Goal: Task Accomplishment & Management: Use online tool/utility

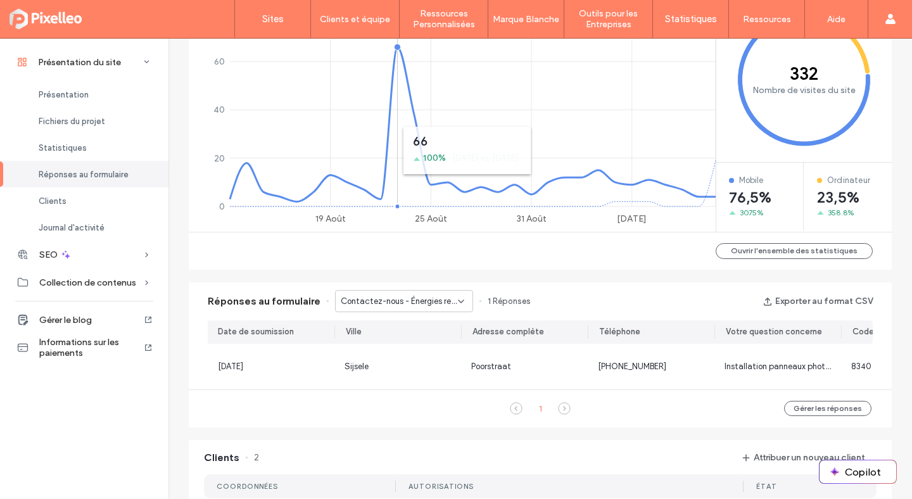
scroll to position [581, 0]
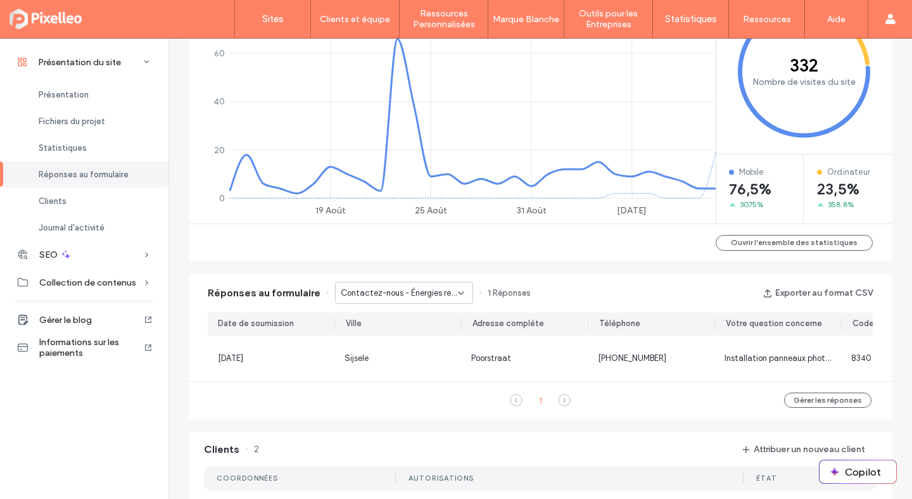
click at [379, 286] on div "Contactez-nous - Énergies renouvelables page" at bounding box center [404, 293] width 138 height 22
click at [370, 327] on div "Contactez-nous - Contact page" at bounding box center [398, 338] width 137 height 22
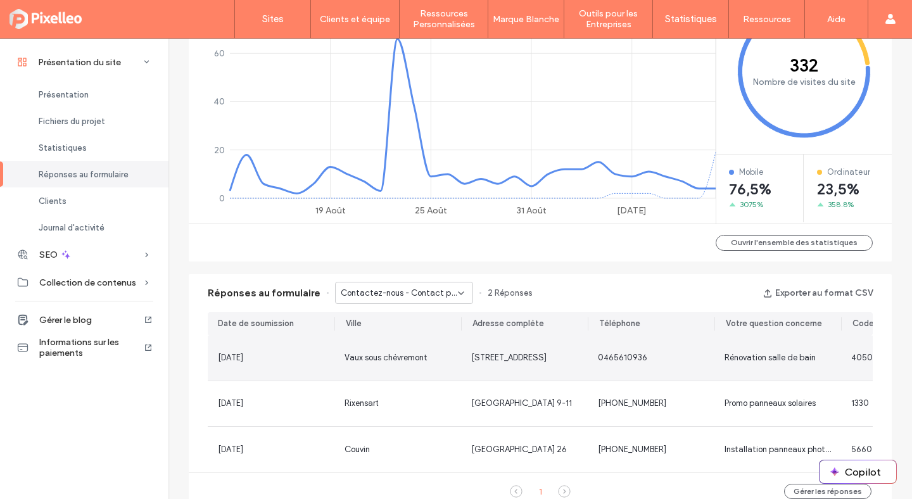
click at [387, 366] on div "Vaux sous chèvremont" at bounding box center [397, 358] width 127 height 45
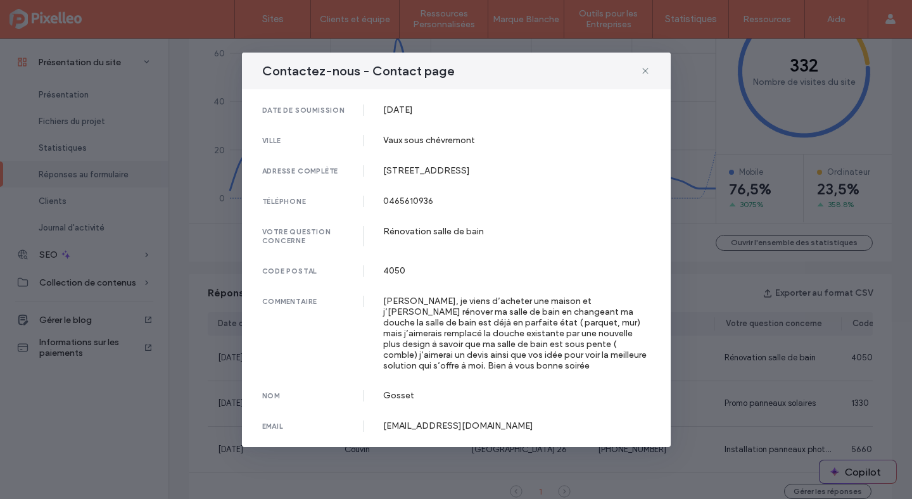
click at [639, 70] on div "Contactez-nous - Contact page" at bounding box center [456, 71] width 429 height 37
click at [645, 70] on icon at bounding box center [645, 71] width 10 height 10
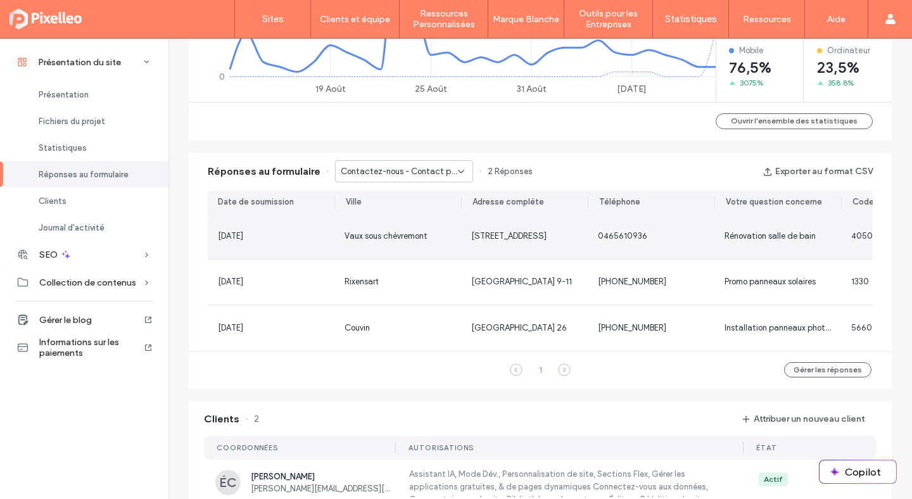
scroll to position [745, 0]
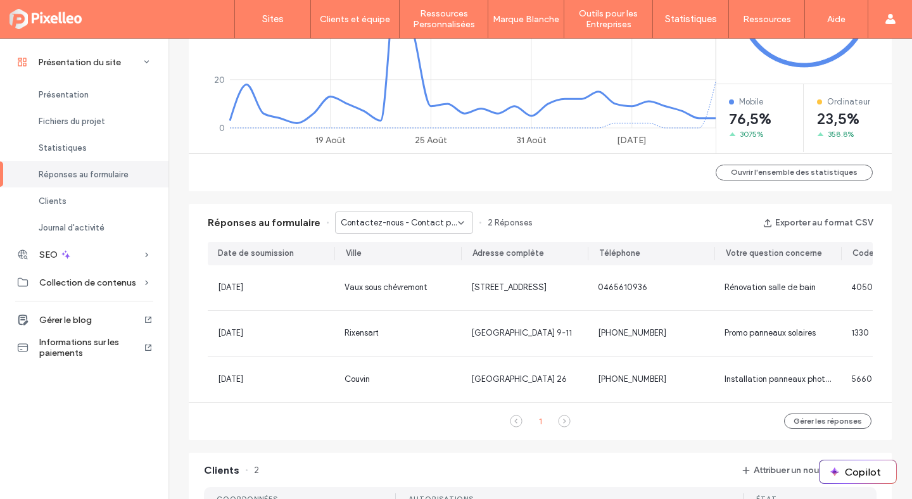
scroll to position [636, 0]
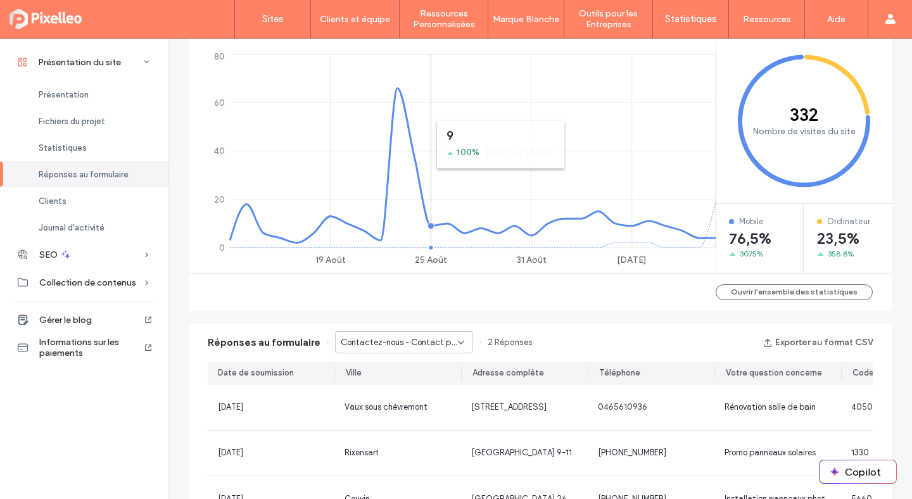
scroll to position [341, 0]
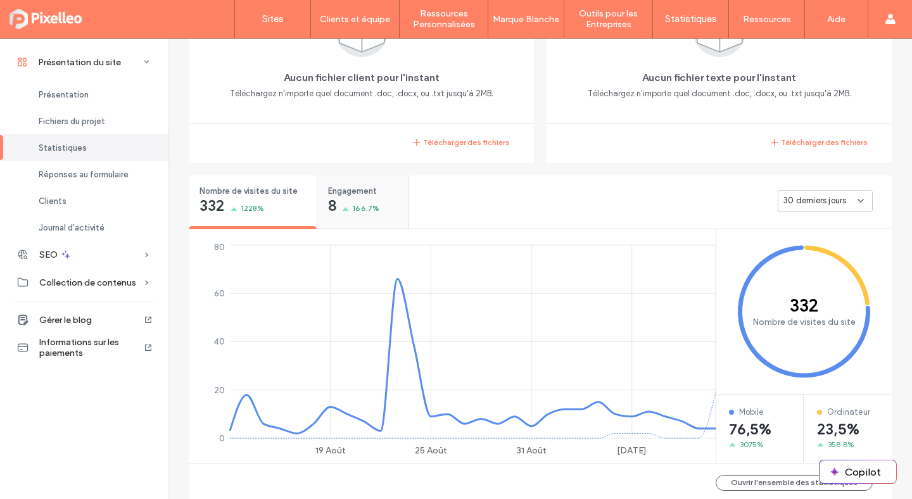
click at [353, 208] on span "166.7%" at bounding box center [365, 208] width 27 height 13
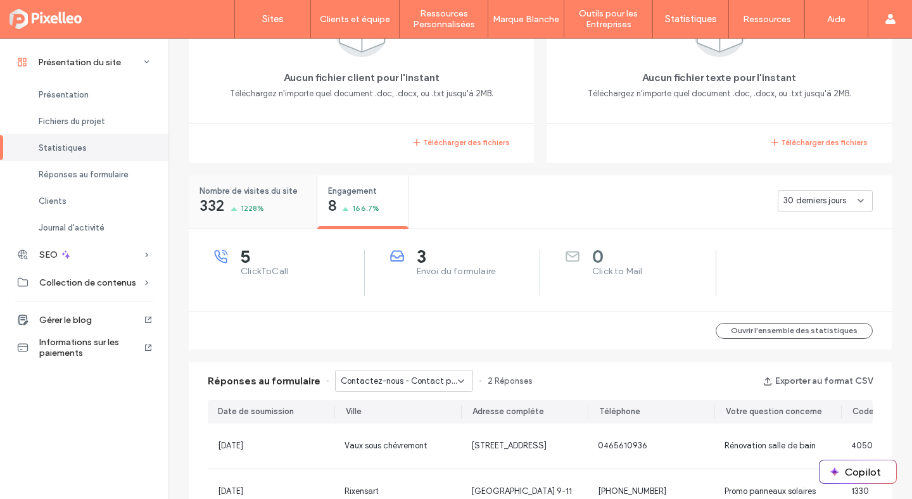
click at [264, 207] on div "Nombre de visites du site 332 1228%" at bounding box center [253, 198] width 128 height 47
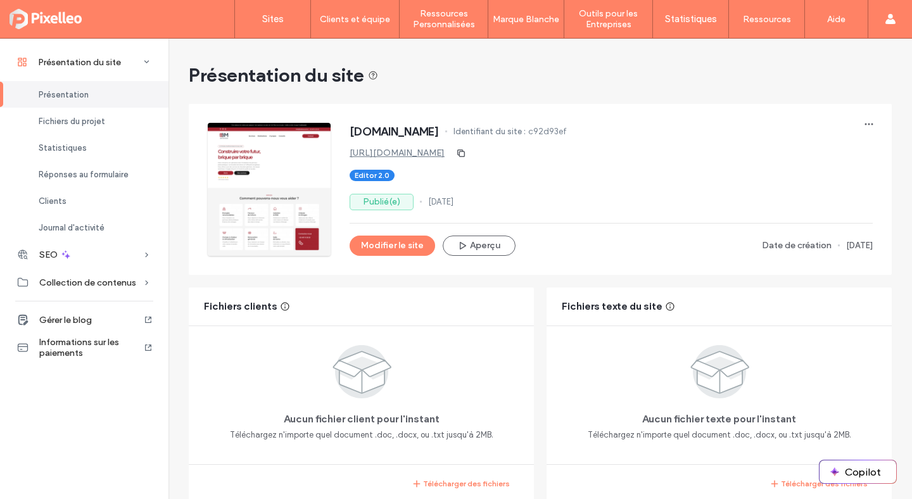
click at [437, 152] on link "https://www.batimassa.be" at bounding box center [397, 153] width 95 height 11
click at [365, 245] on button "Modifier le site" at bounding box center [392, 246] width 85 height 20
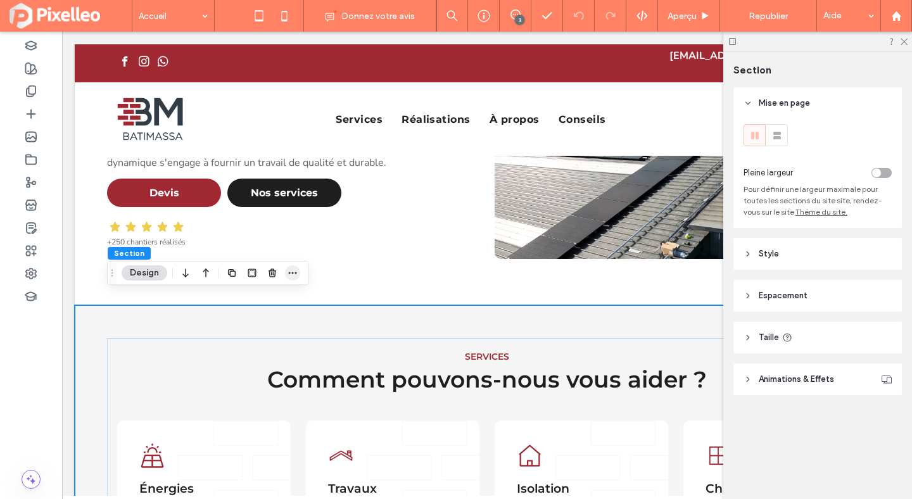
click at [285, 269] on span "button" at bounding box center [292, 272] width 15 height 15
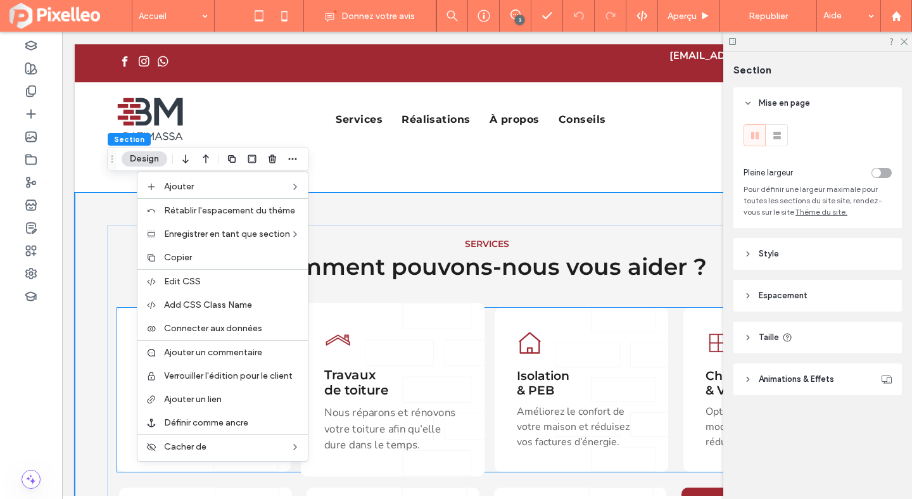
scroll to position [319, 0]
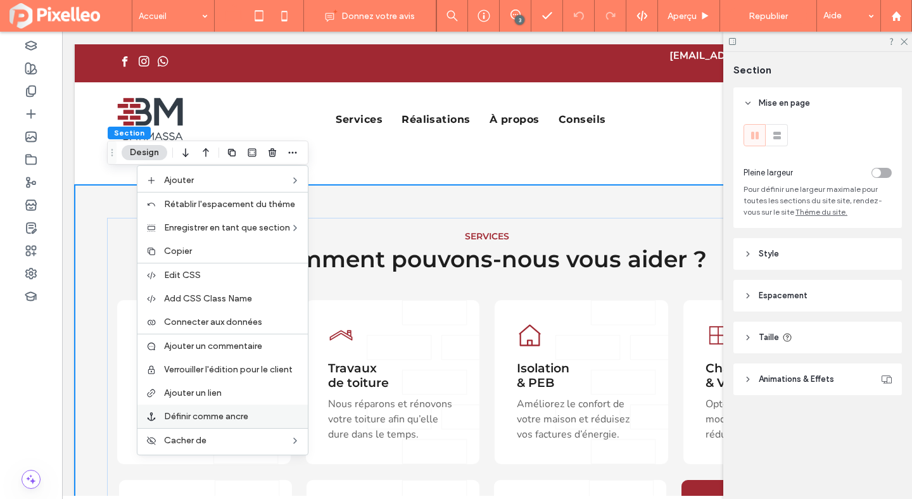
click at [212, 415] on span "Définir comme ancre" at bounding box center [206, 416] width 84 height 11
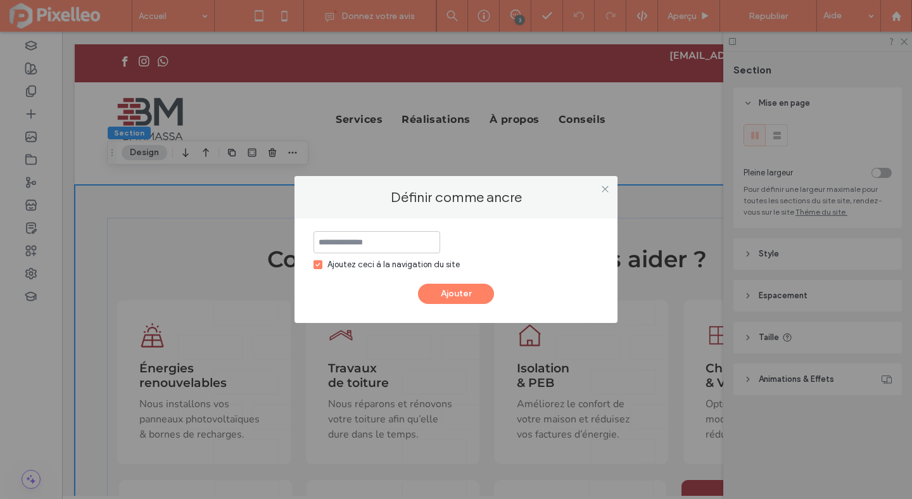
click at [319, 263] on icon at bounding box center [317, 265] width 4 height 4
click at [336, 239] on input at bounding box center [376, 242] width 127 height 22
type input "**********"
click at [453, 288] on button "Ajouter" at bounding box center [456, 294] width 76 height 20
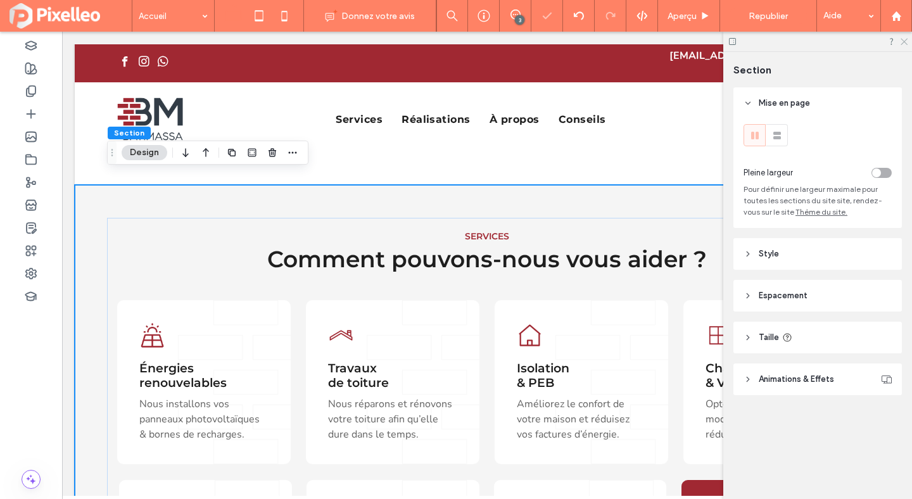
click at [902, 40] on icon at bounding box center [903, 41] width 8 height 8
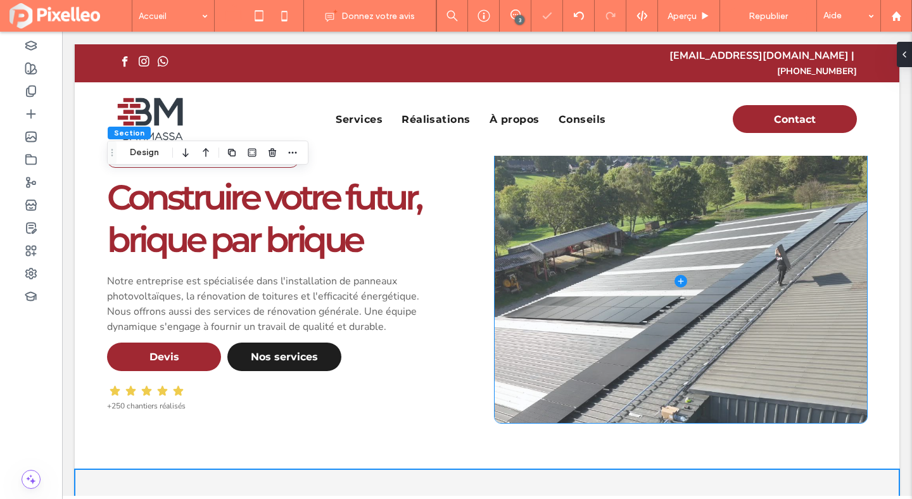
scroll to position [0, 0]
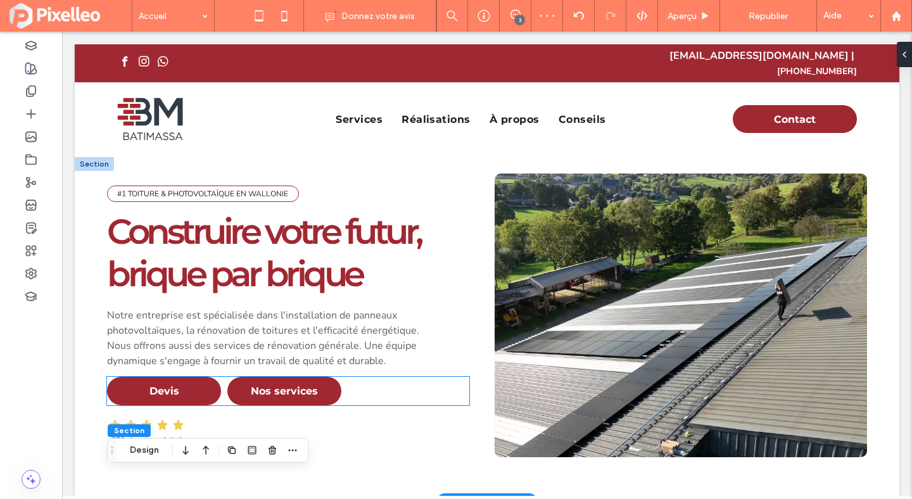
click at [272, 385] on span "Nos services" at bounding box center [284, 391] width 67 height 12
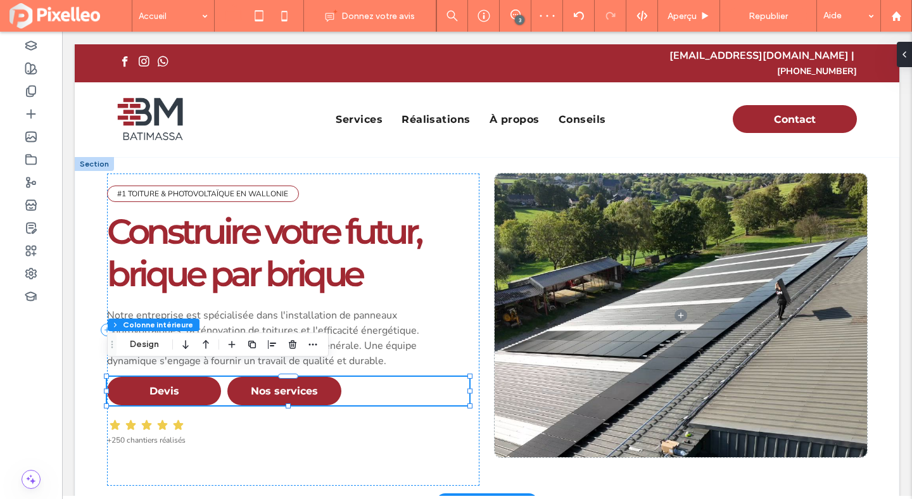
click at [272, 385] on span "Nos services" at bounding box center [284, 391] width 67 height 12
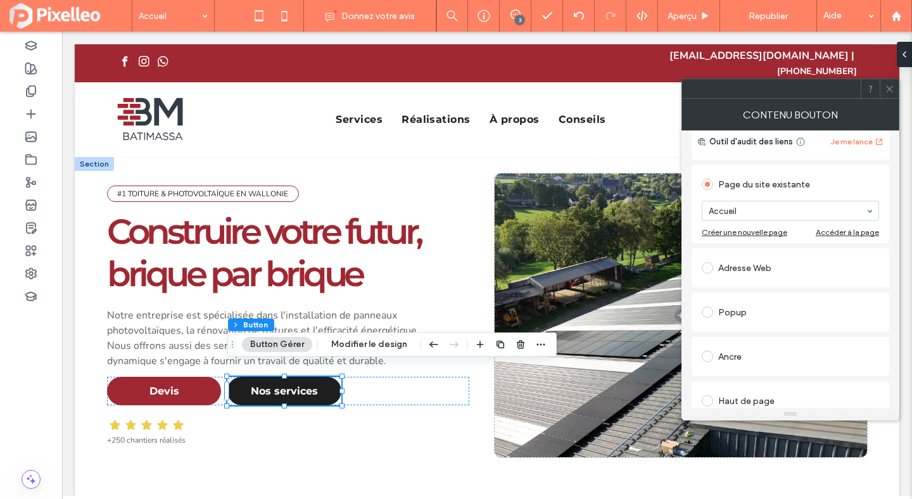
scroll to position [142, 0]
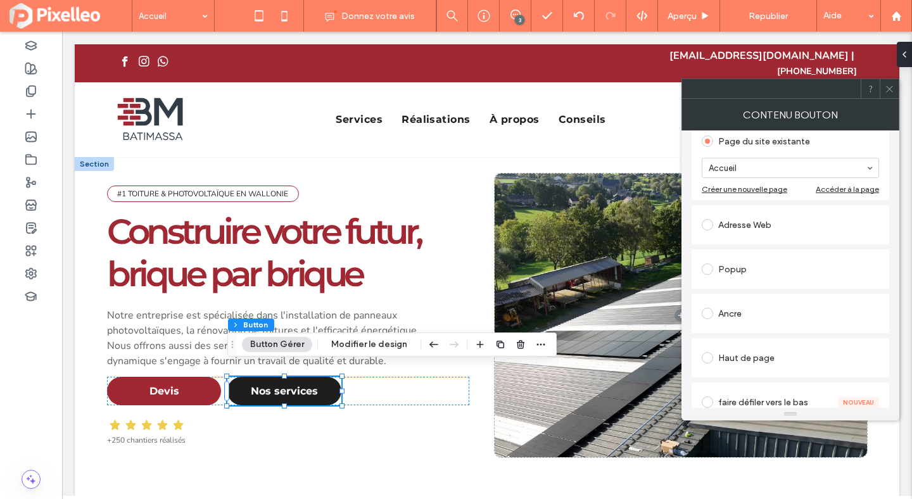
click at [759, 317] on div "Ancre" at bounding box center [790, 313] width 177 height 20
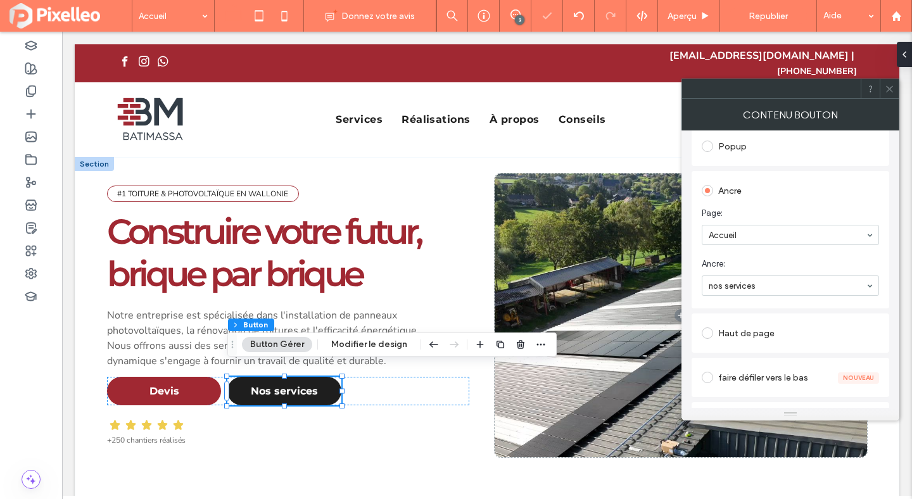
scroll to position [238, 0]
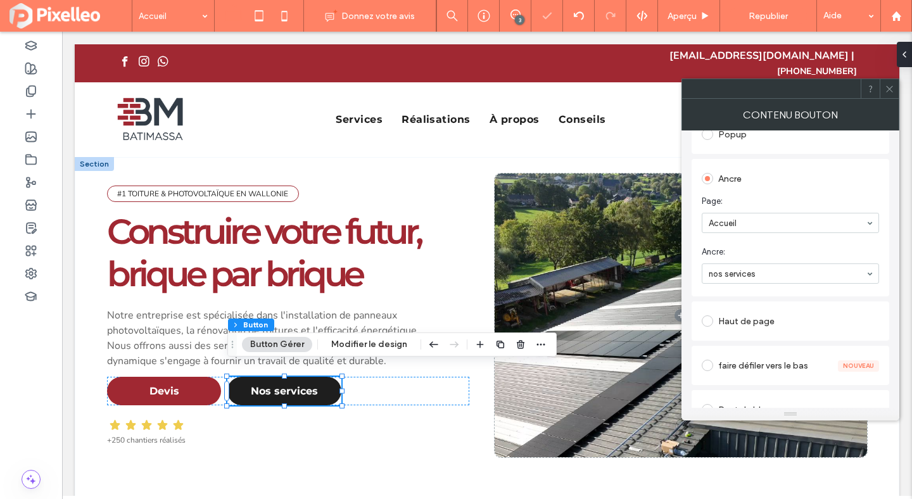
click at [762, 274] on input at bounding box center [787, 273] width 157 height 9
click at [888, 80] on span at bounding box center [889, 88] width 9 height 19
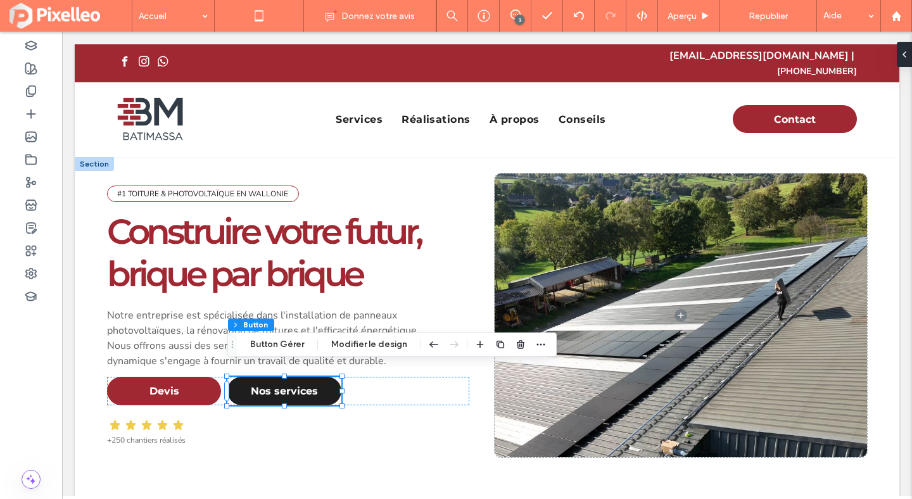
click at [293, 13] on icon at bounding box center [284, 15] width 25 height 25
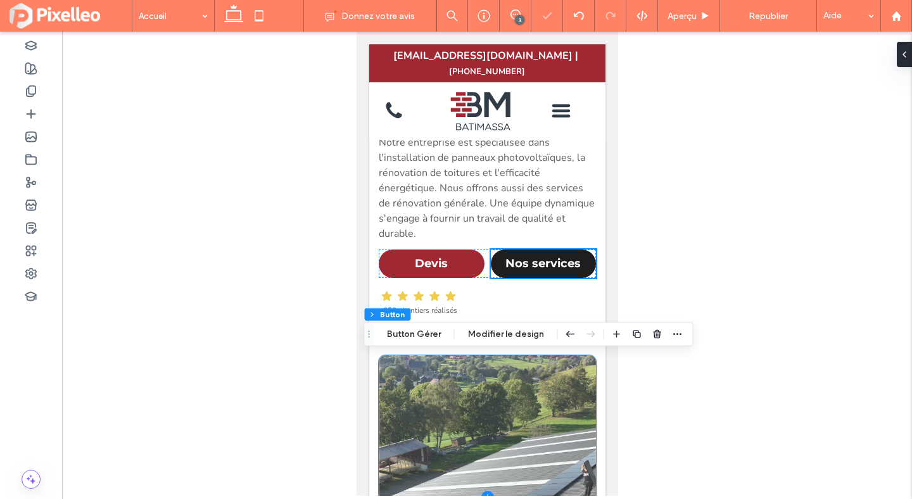
scroll to position [0, 0]
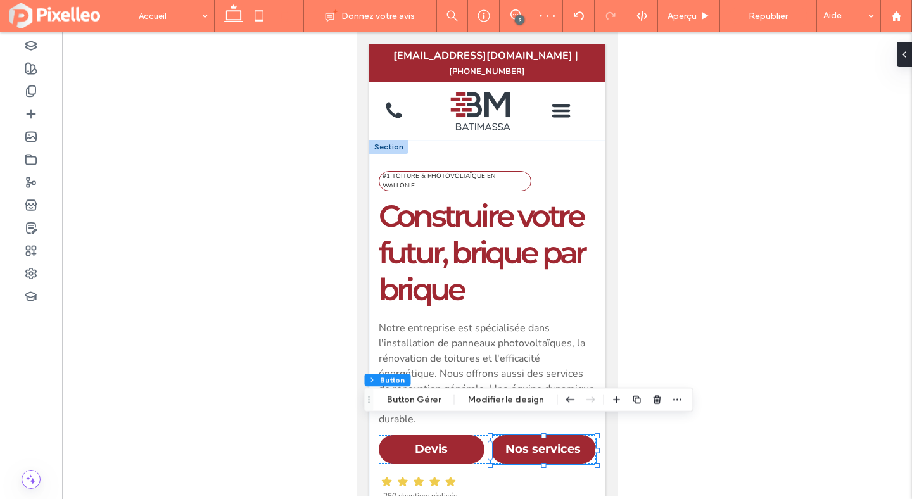
click at [543, 442] on span "Nos services" at bounding box center [542, 449] width 75 height 14
click at [408, 396] on button "Button Gérer" at bounding box center [414, 399] width 70 height 15
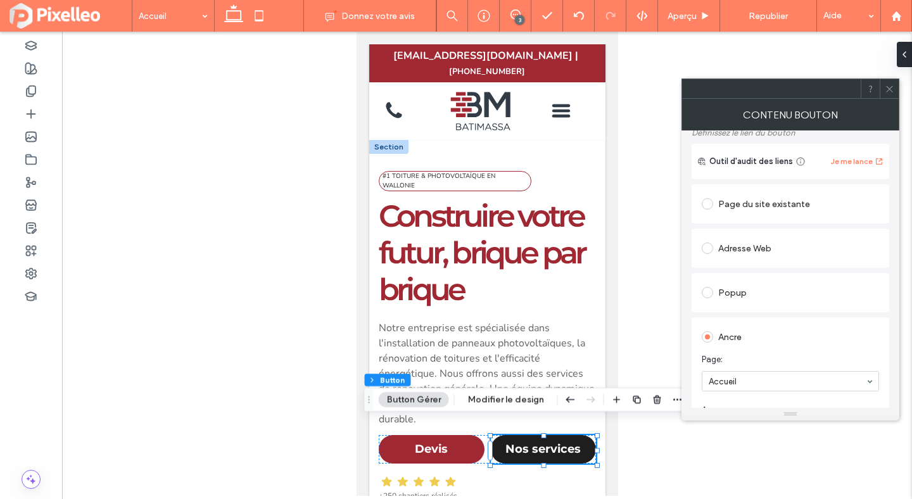
scroll to position [224, 0]
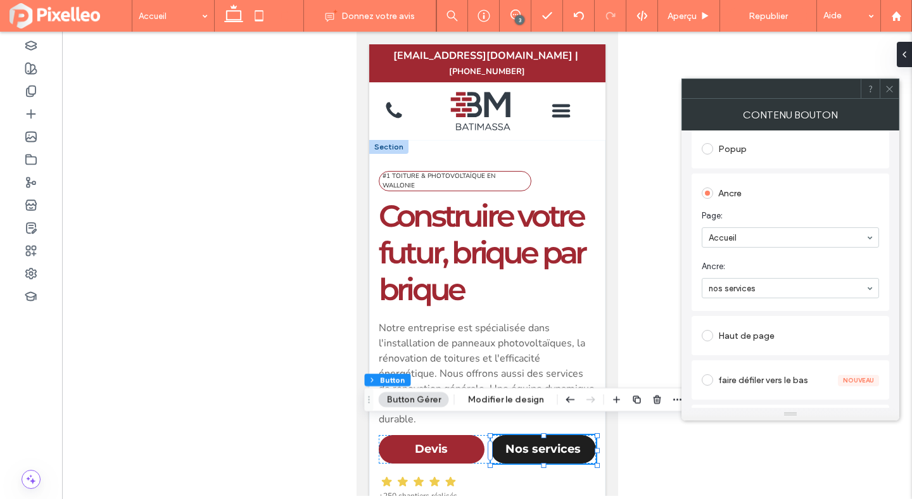
click at [888, 85] on icon at bounding box center [889, 88] width 9 height 9
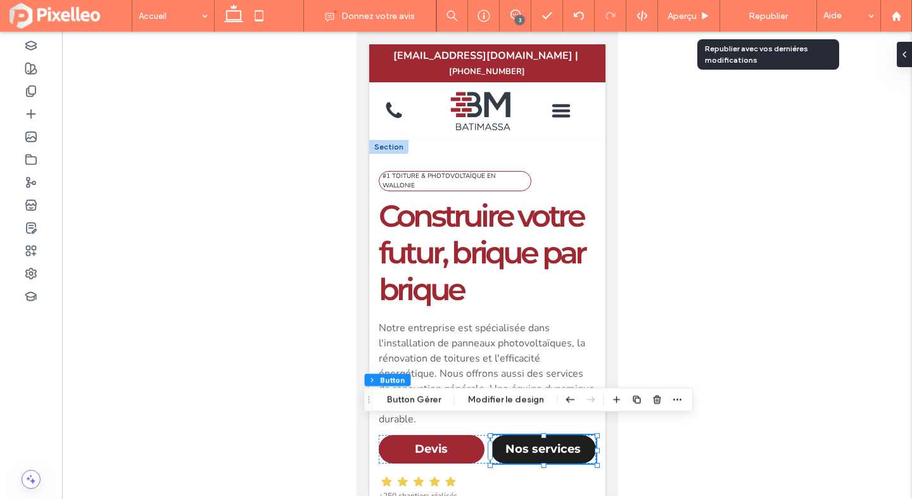
click at [757, 19] on span "Republier" at bounding box center [768, 16] width 39 height 11
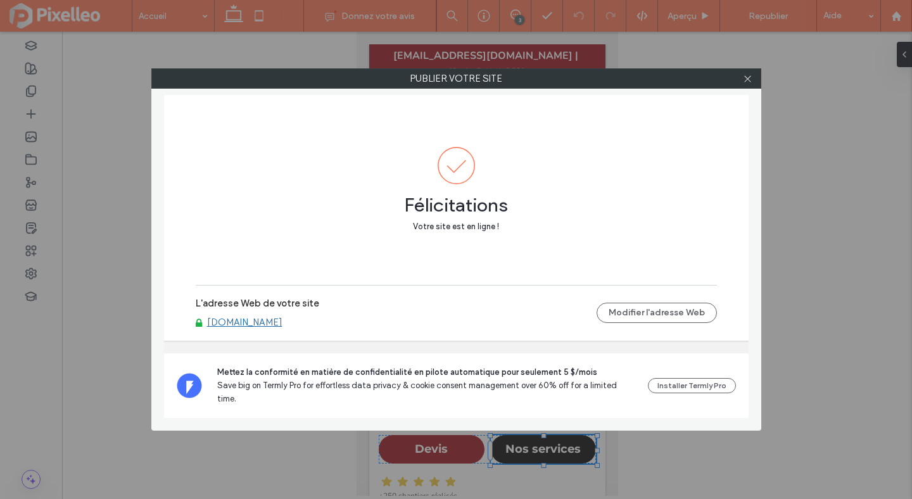
click at [277, 328] on link "[DOMAIN_NAME]" at bounding box center [244, 322] width 75 height 11
click at [747, 74] on icon at bounding box center [747, 78] width 9 height 9
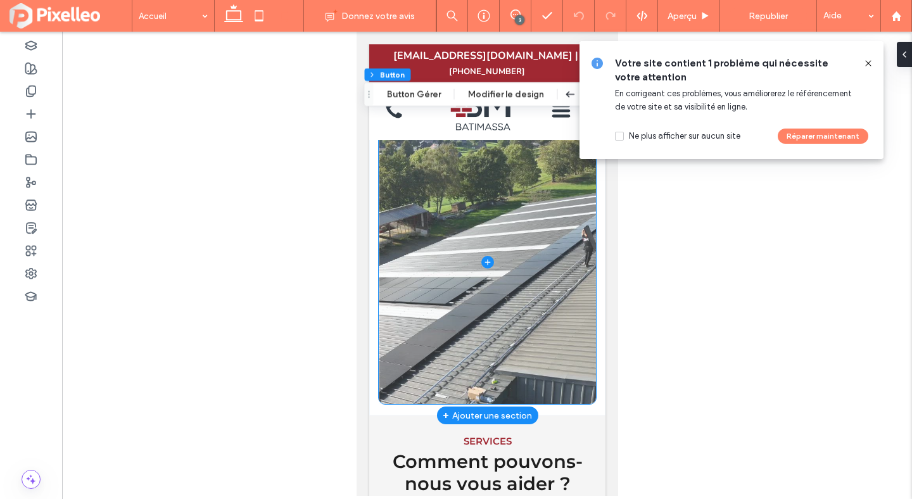
scroll to position [426, 0]
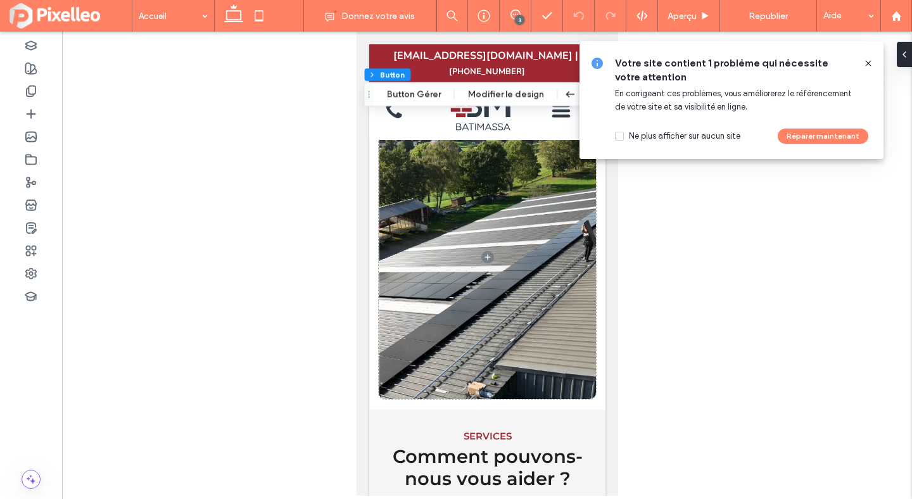
click at [864, 64] on icon at bounding box center [868, 63] width 10 height 10
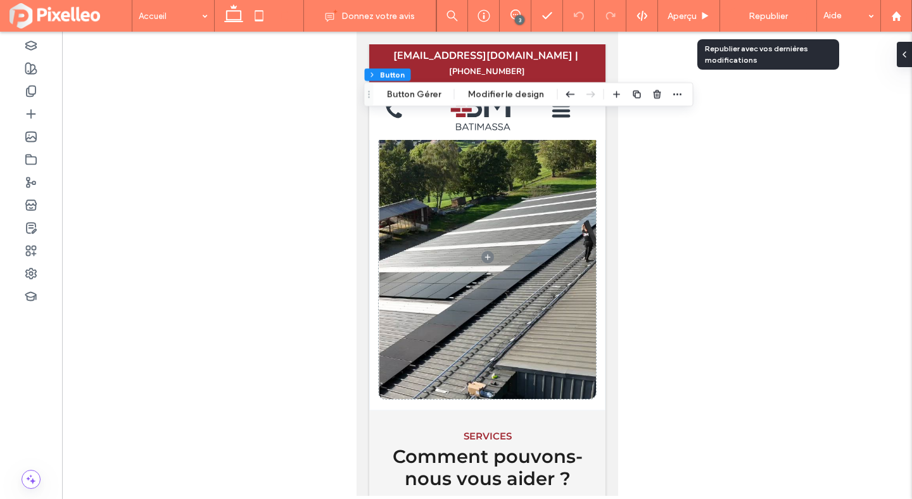
click at [755, 11] on span "Republier" at bounding box center [768, 16] width 39 height 11
